Goal: Obtain resource: Obtain resource

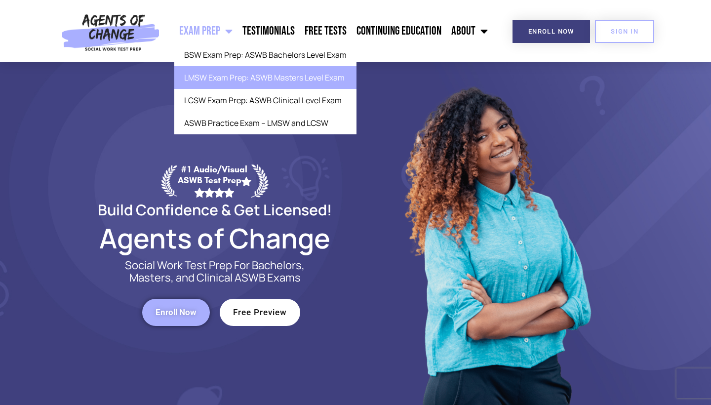
click at [232, 74] on link "LMSW Exam Prep: ASWB Masters Level Exam" at bounding box center [265, 77] width 182 height 23
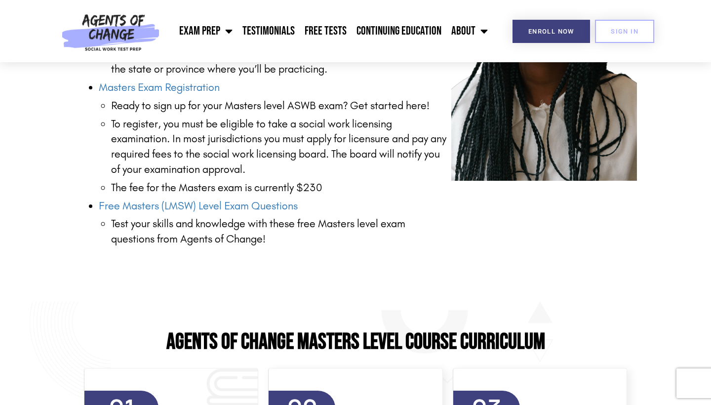
scroll to position [1344, 0]
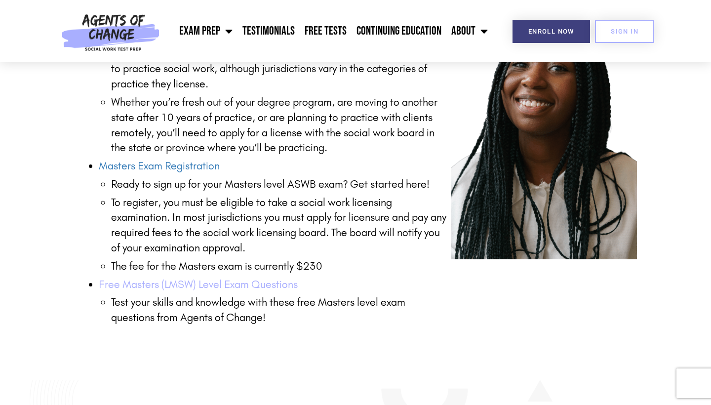
click at [199, 278] on link "Free Masters (LMSW) Level Exam Questions" at bounding box center [198, 284] width 199 height 13
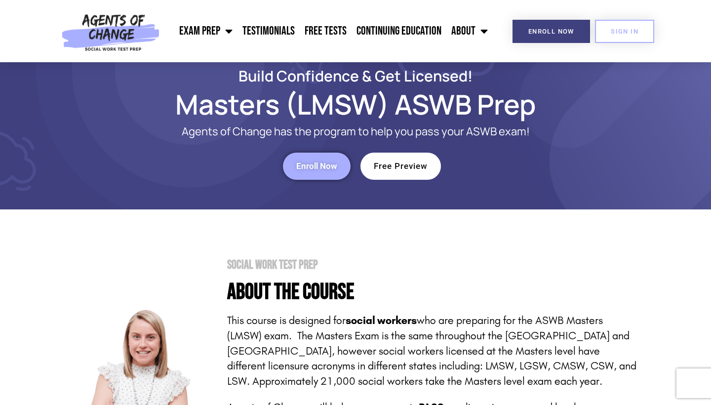
scroll to position [0, 0]
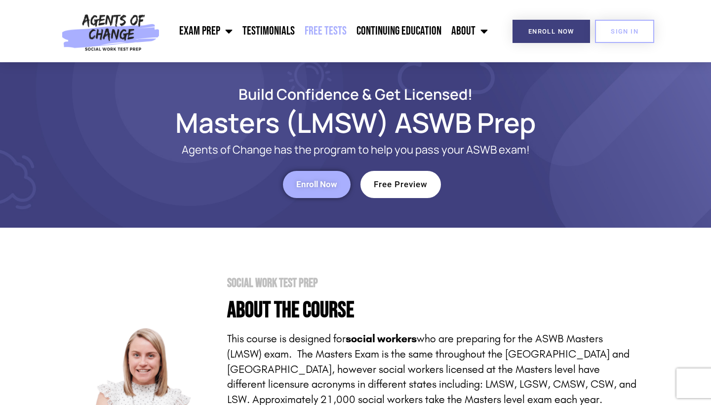
click at [338, 29] on link "Free Tests" at bounding box center [326, 31] width 52 height 25
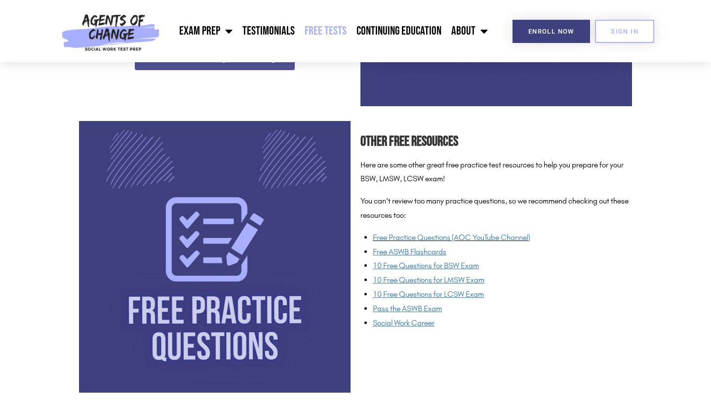
scroll to position [664, 0]
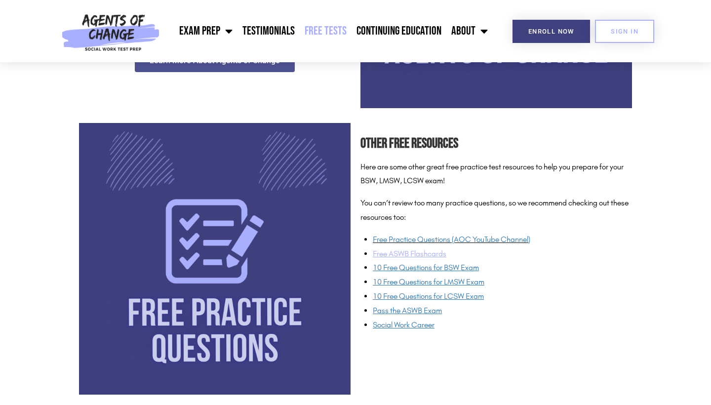
click at [392, 253] on u "Free ASWB Flashcards" at bounding box center [410, 253] width 74 height 9
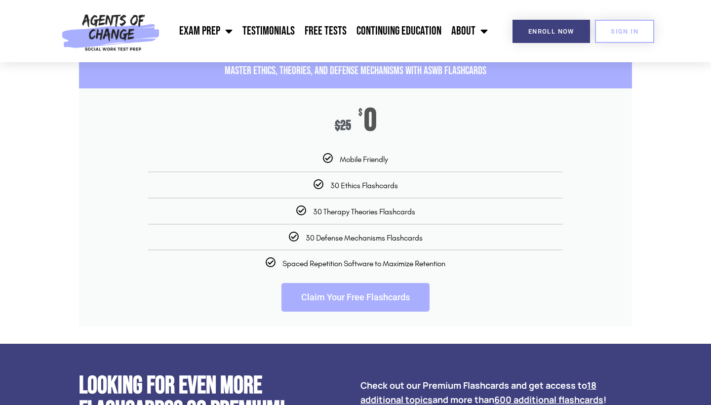
scroll to position [1515, 0]
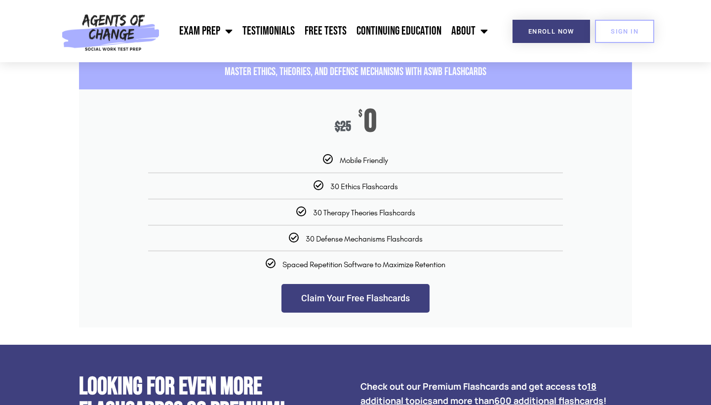
click at [355, 310] on link "Claim Your Free Flashcards" at bounding box center [356, 298] width 148 height 29
